Goal: Task Accomplishment & Management: Use online tool/utility

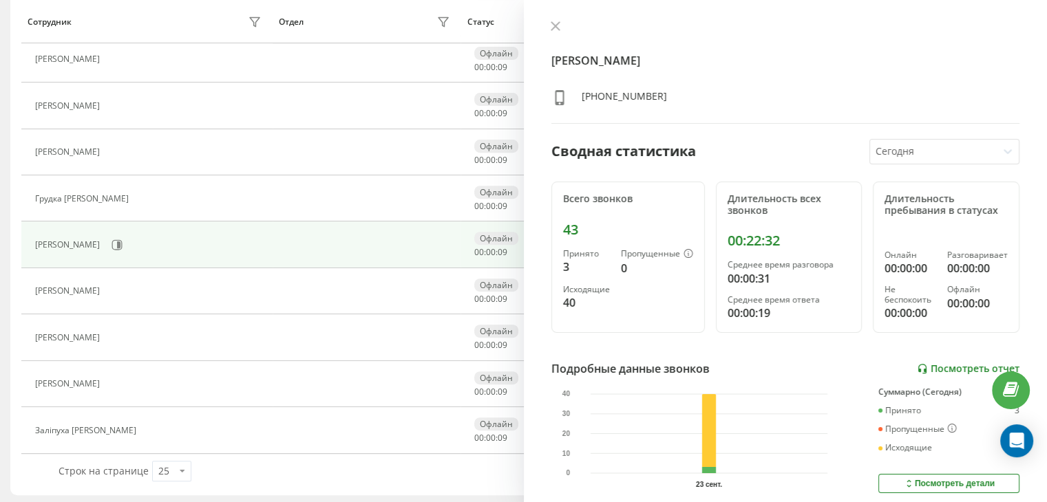
click at [936, 363] on link "Посмотреть отчет" at bounding box center [968, 369] width 103 height 12
click at [553, 24] on icon at bounding box center [555, 26] width 8 height 8
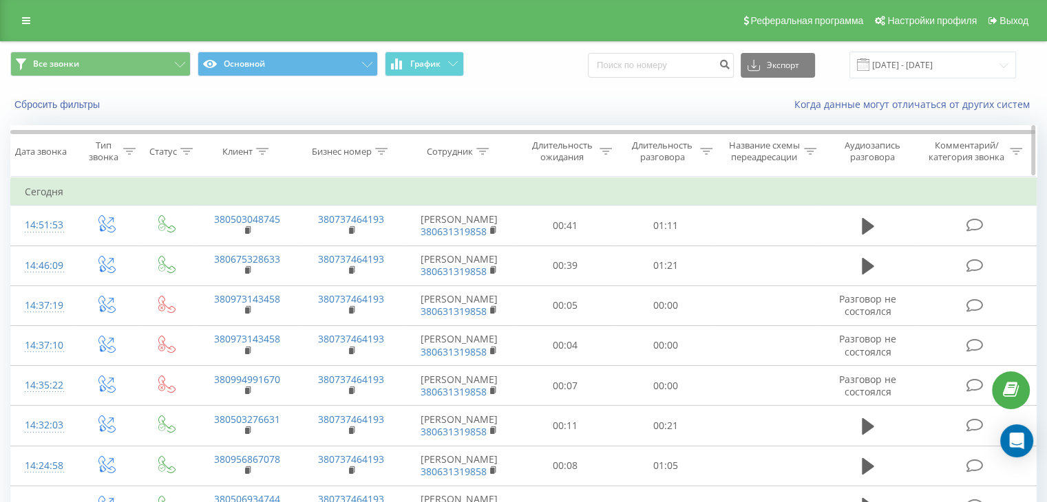
click at [709, 149] on icon at bounding box center [706, 151] width 12 height 7
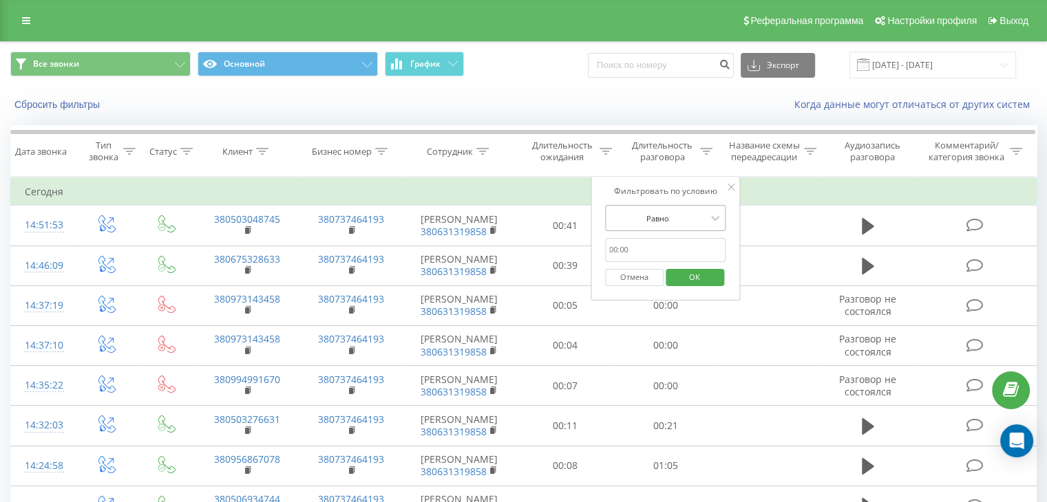
click at [687, 213] on div at bounding box center [658, 218] width 98 height 13
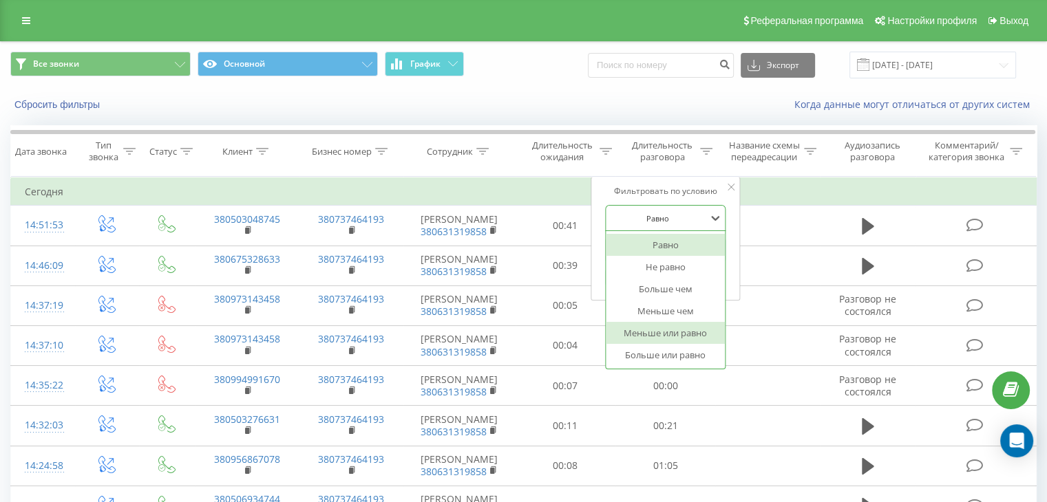
click at [681, 331] on div "Меньше или равно" at bounding box center [666, 333] width 120 height 22
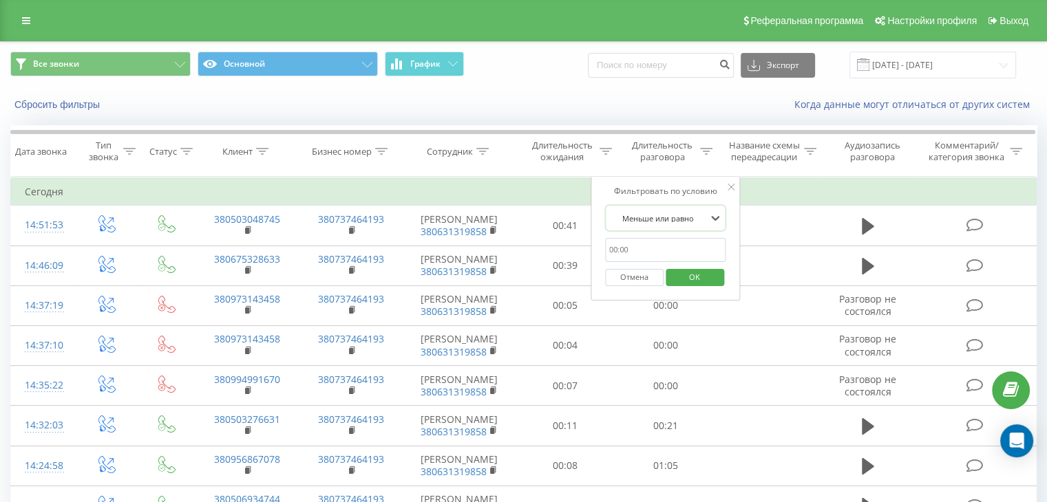
click at [670, 222] on div at bounding box center [658, 218] width 98 height 13
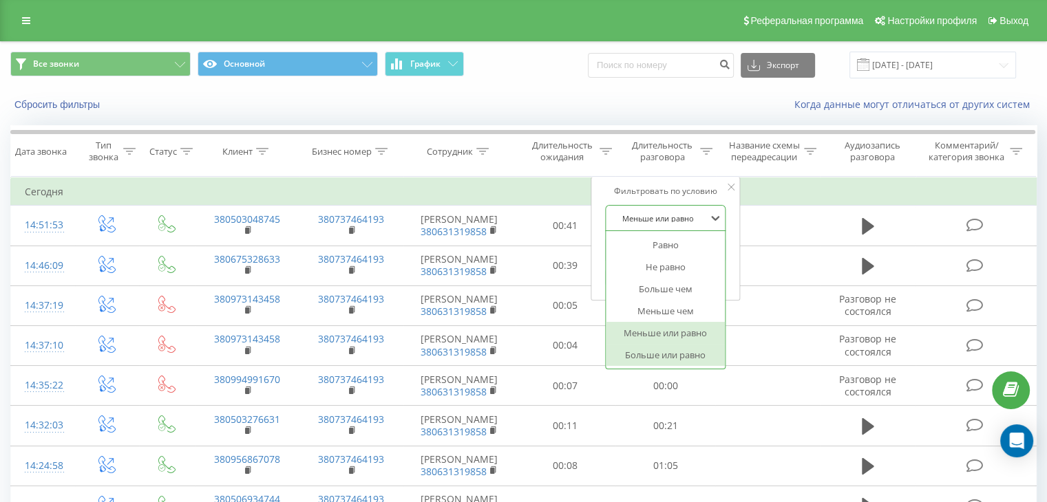
click at [677, 350] on div "Больше или равно" at bounding box center [666, 355] width 120 height 22
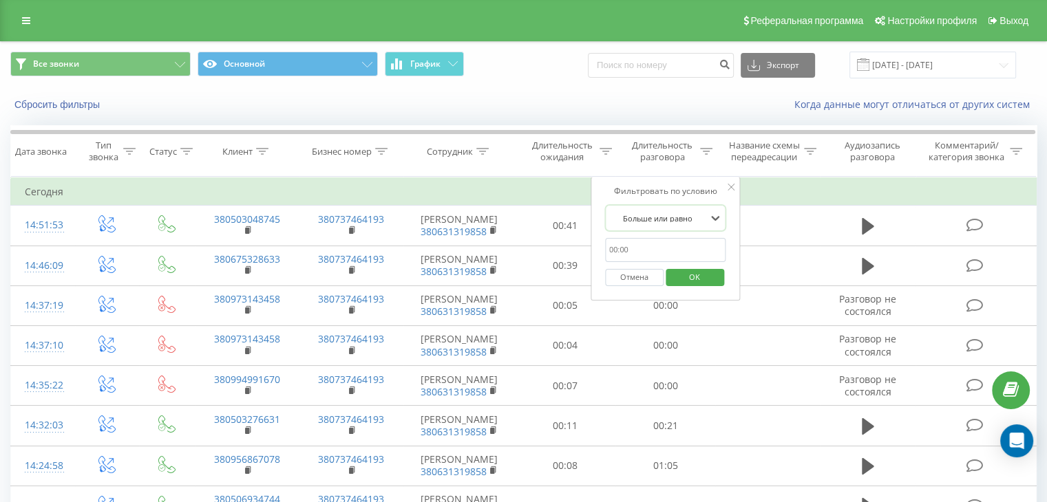
click at [644, 253] on input "text" at bounding box center [665, 250] width 121 height 24
type input "00:50"
click at [697, 275] on span "OK" at bounding box center [694, 276] width 39 height 21
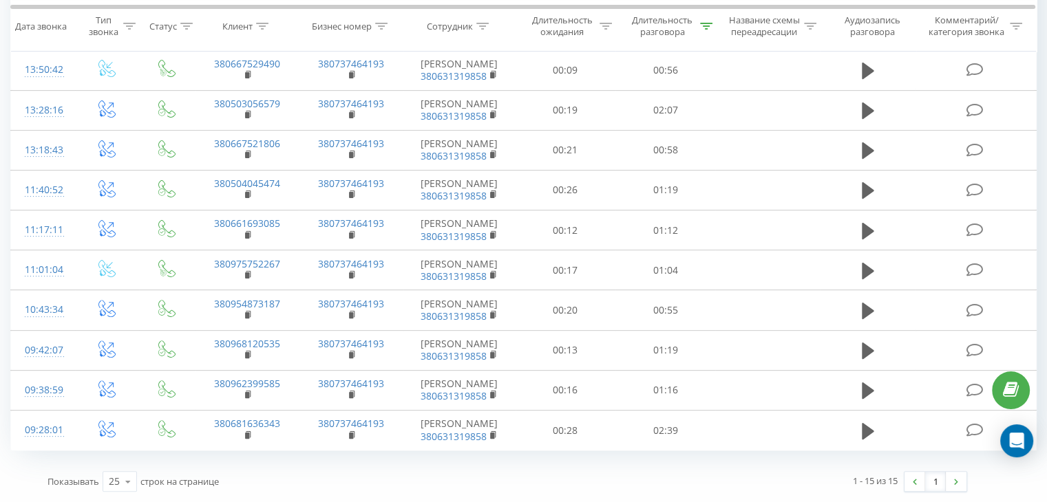
scroll to position [512, 0]
